Goal: Information Seeking & Learning: Learn about a topic

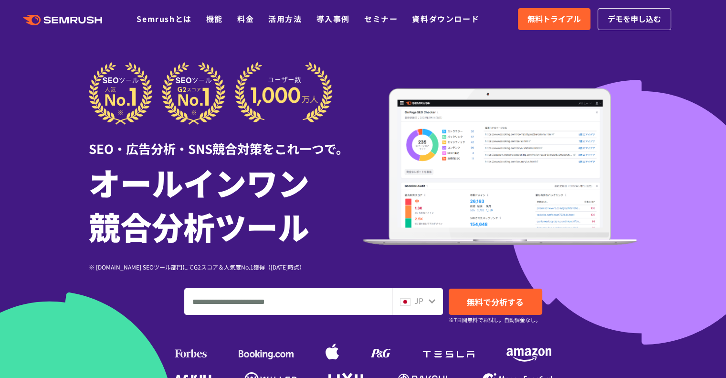
click at [327, 299] on input "ドメイン、キーワードまたはURLを入力してください" at bounding box center [288, 301] width 207 height 26
click at [429, 310] on div "JP" at bounding box center [417, 301] width 51 height 27
click at [433, 304] on icon at bounding box center [432, 301] width 8 height 8
click at [432, 301] on icon at bounding box center [432, 301] width 8 height 8
click at [430, 301] on icon at bounding box center [432, 301] width 8 height 8
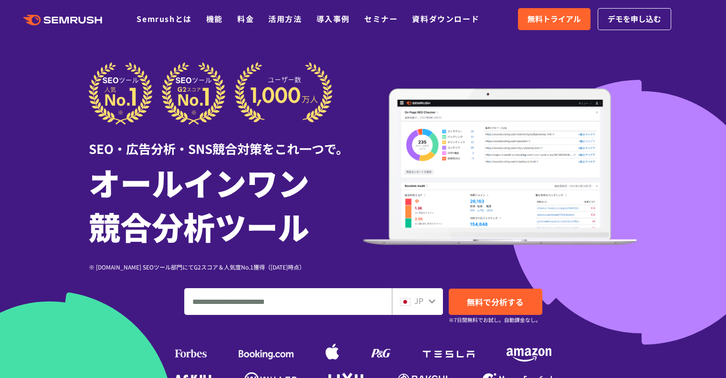
click at [296, 294] on input "ドメイン、キーワードまたはURLを入力してください" at bounding box center [288, 301] width 207 height 26
click at [324, 299] on input "ドメイン、キーワードまたはURLを入力してください" at bounding box center [288, 301] width 207 height 26
type input "**********"
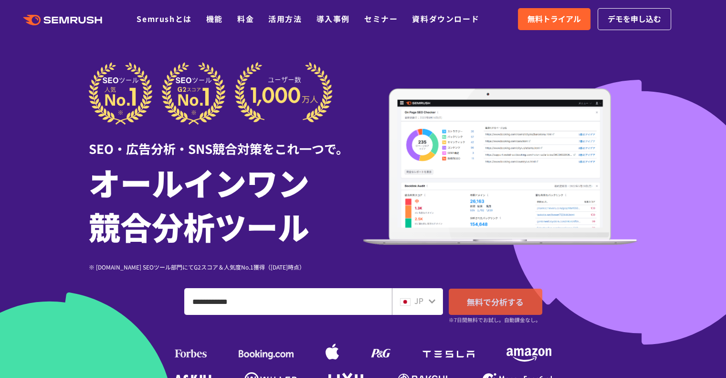
click at [488, 318] on small "※7日間無料でお試し。自動課金なし。" at bounding box center [495, 319] width 92 height 9
click at [498, 307] on link "無料で分析する" at bounding box center [496, 301] width 94 height 26
